Goal: Information Seeking & Learning: Learn about a topic

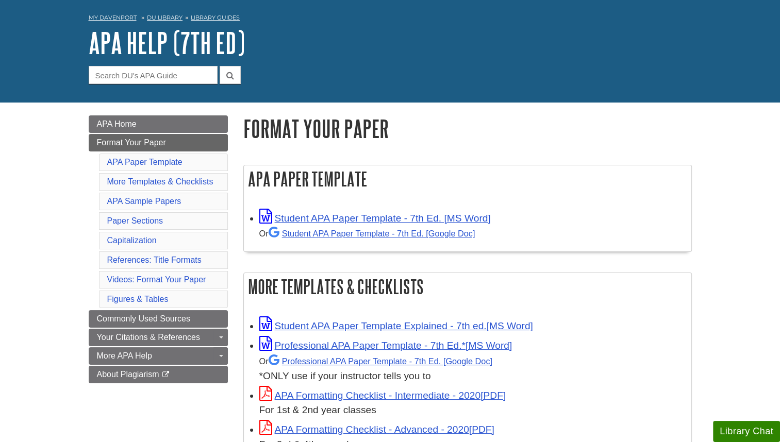
scroll to position [39, 0]
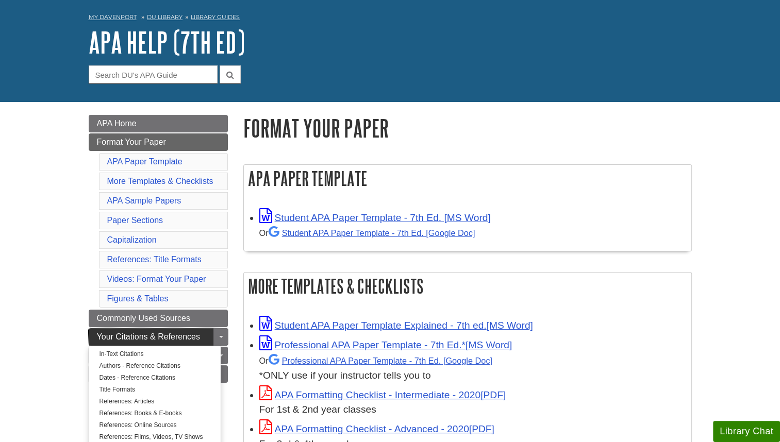
click at [185, 337] on span "Your Citations & References" at bounding box center [148, 336] width 103 height 9
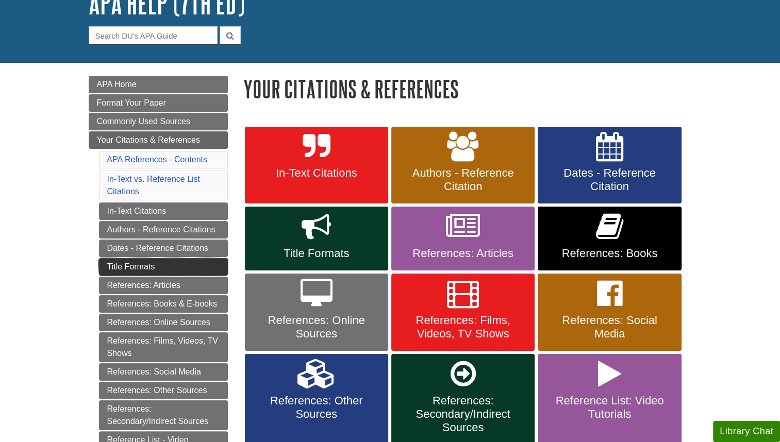
scroll to position [103, 0]
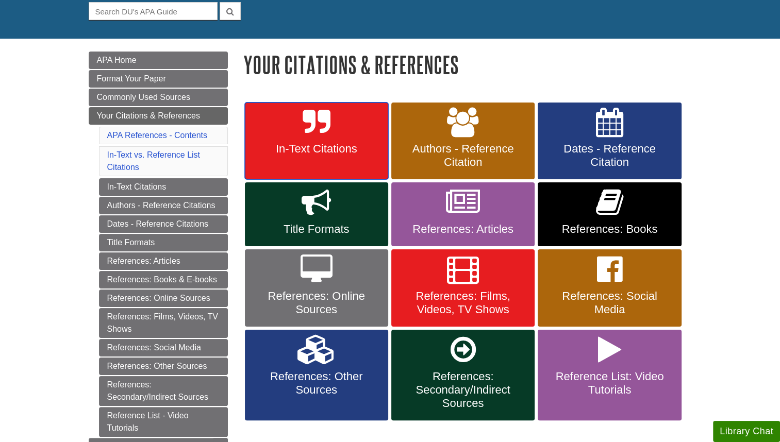
click at [316, 156] on link "In-Text Citations" at bounding box center [316, 141] width 143 height 77
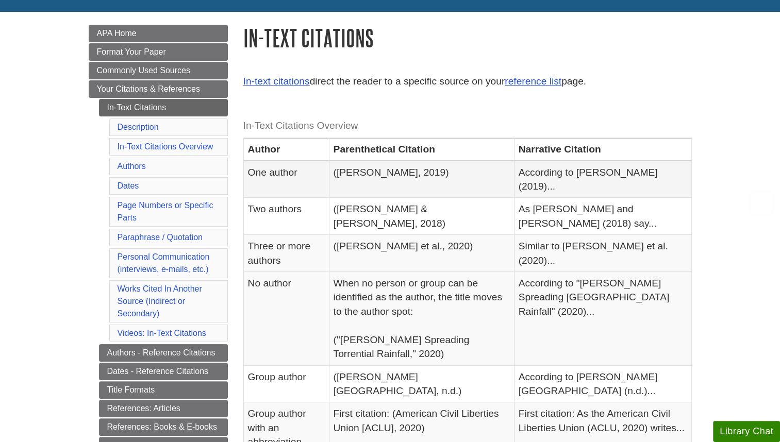
scroll to position [137, 0]
